Goal: Information Seeking & Learning: Understand process/instructions

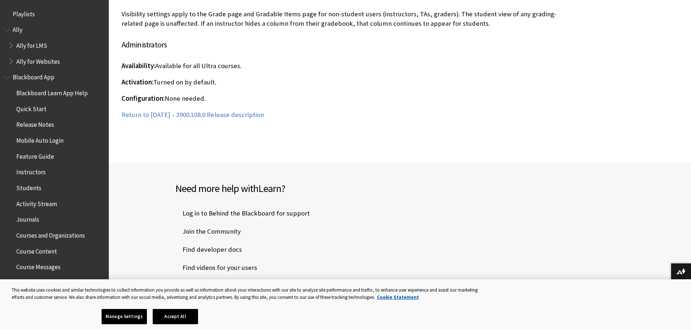
scroll to position [189, 0]
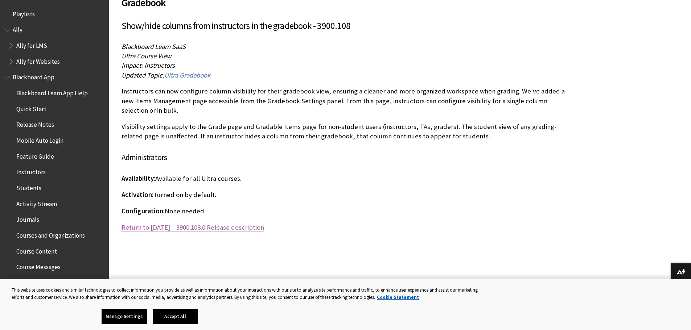
click at [255, 226] on link "Return to [DATE] – 3900.108.0 Release description" at bounding box center [192, 227] width 142 height 9
click at [234, 226] on link "Return to [DATE] – 3900.108.0 Release description" at bounding box center [192, 227] width 142 height 9
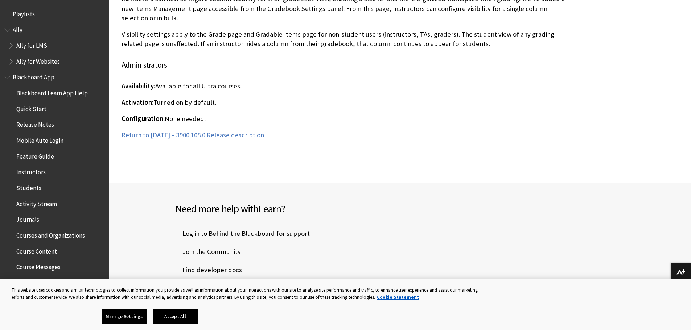
scroll to position [297, 0]
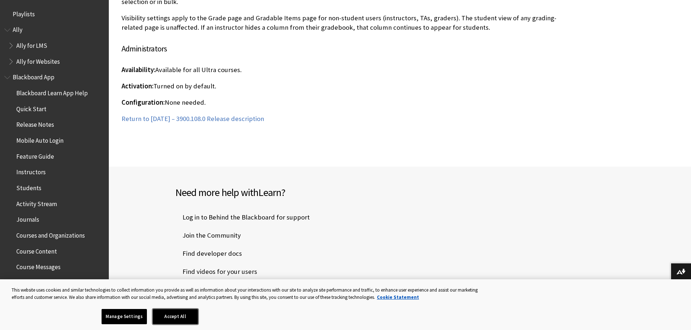
click at [166, 323] on button "Accept All" at bounding box center [175, 316] width 45 height 15
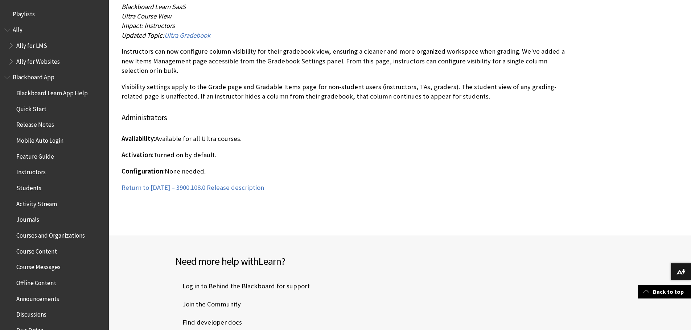
scroll to position [225, 0]
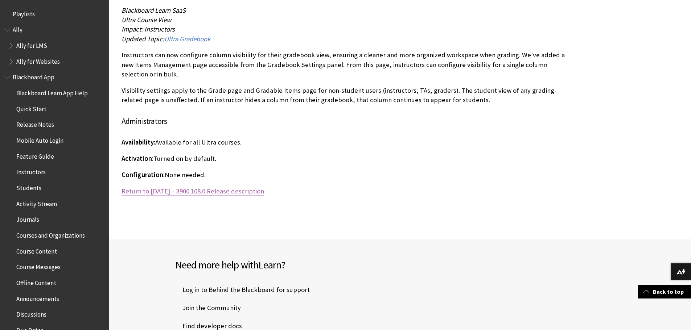
click at [221, 190] on link "Return to [DATE] – 3900.108.0 Release description" at bounding box center [192, 191] width 142 height 9
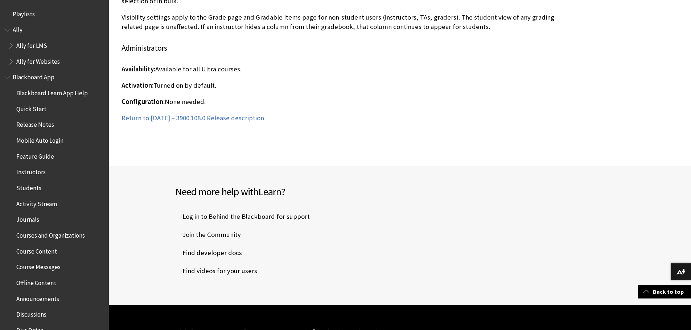
scroll to position [406, 0]
